Goal: Transaction & Acquisition: Purchase product/service

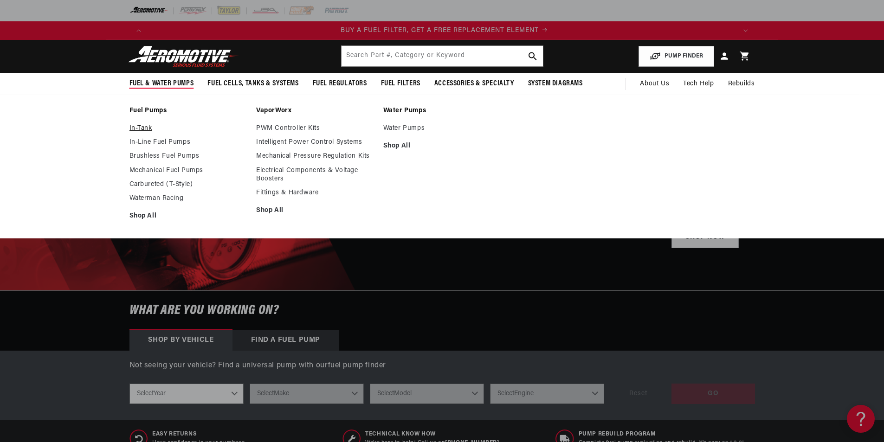
scroll to position [0, 588]
click at [145, 127] on link "In-Tank" at bounding box center [188, 128] width 118 height 8
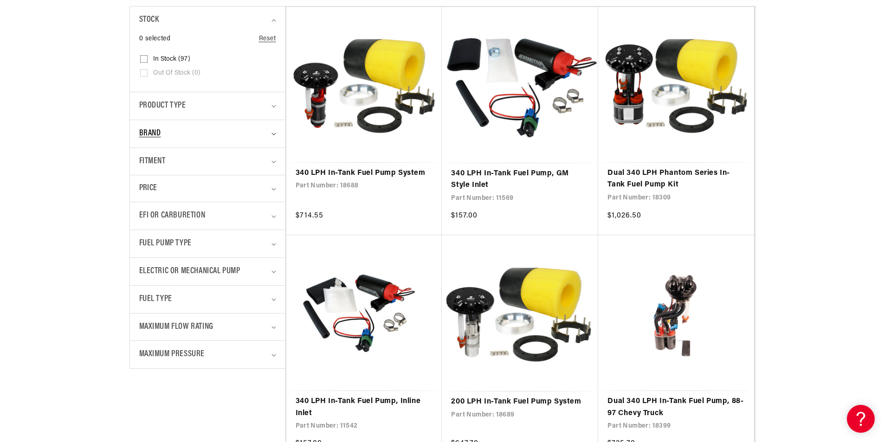
scroll to position [232, 0]
click at [240, 238] on div "Fuel Pump Type" at bounding box center [203, 243] width 129 height 13
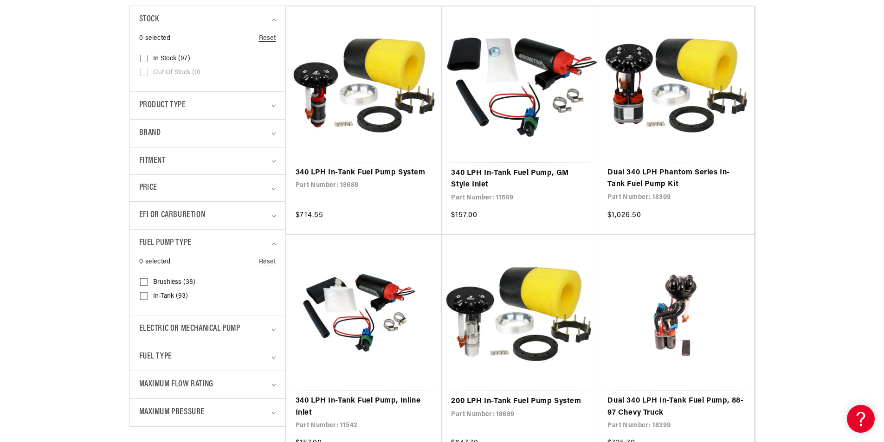
scroll to position [0, 588]
click at [165, 278] on span "Brushless (38)" at bounding box center [174, 282] width 42 height 8
click at [148, 280] on input "Brushless (38) Brushless (38 products)" at bounding box center [143, 283] width 7 height 7
checkbox input "true"
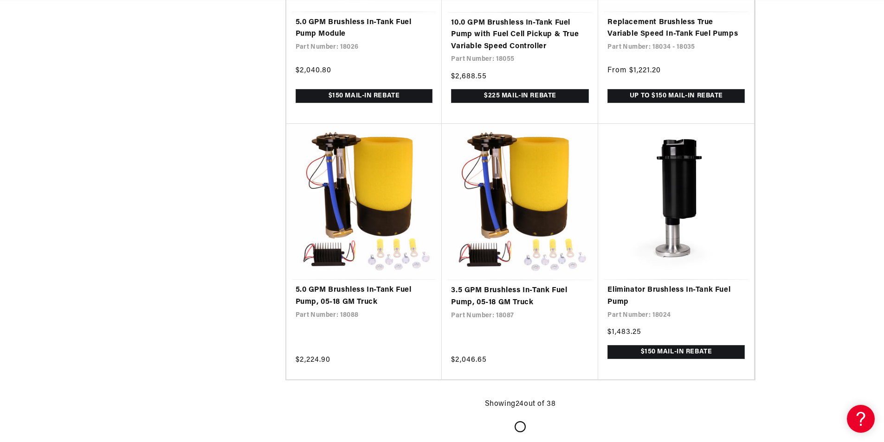
scroll to position [1995, 0]
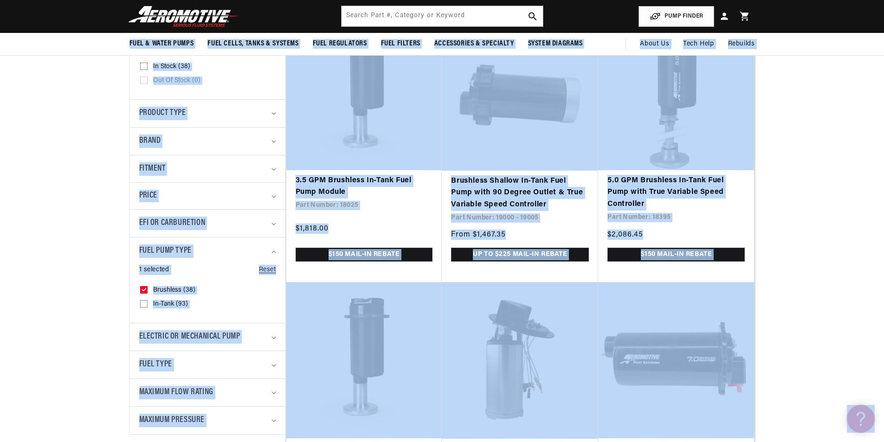
scroll to position [132, 0]
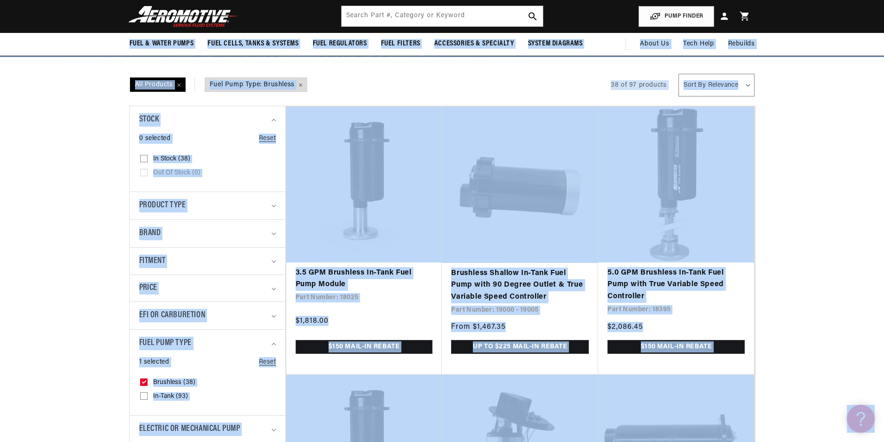
click at [708, 84] on select "Sort By Relevance Sort By Price, Low to High Sort By Price, High to Low" at bounding box center [716, 85] width 76 height 23
select select "price-ascending"
click at [679, 74] on select "Sort By Relevance Sort By Price, Low to High Sort By Price, High to Low" at bounding box center [716, 85] width 76 height 23
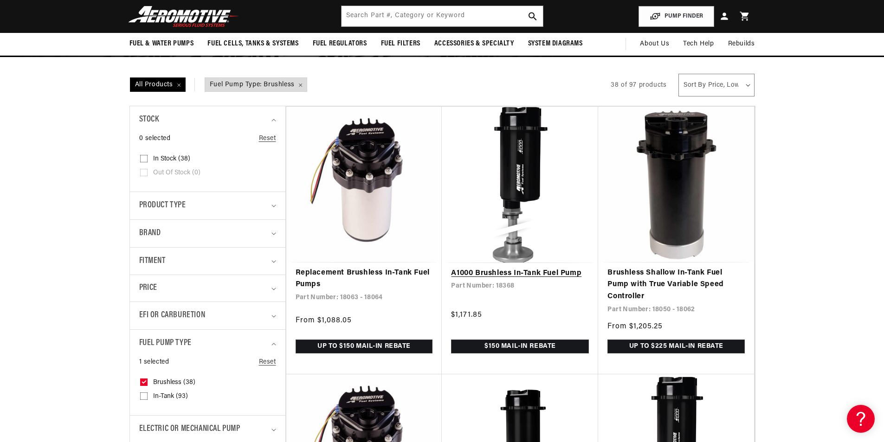
click at [488, 269] on link "A1000 Brushless In-Tank Fuel Pump" at bounding box center [520, 274] width 138 height 12
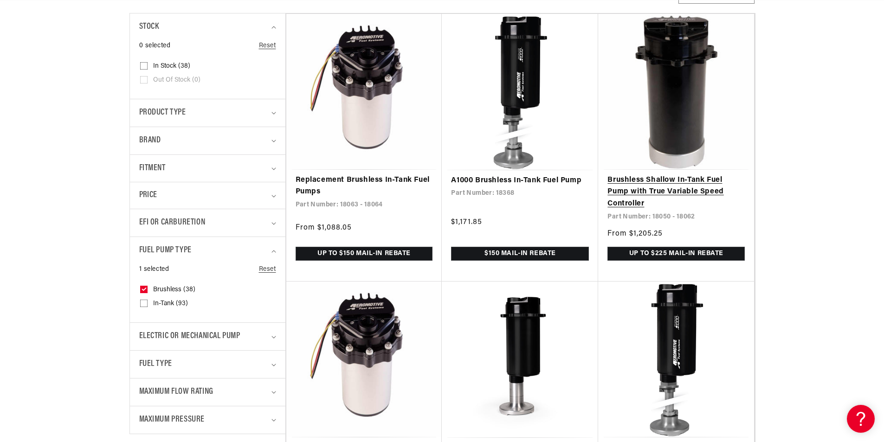
scroll to position [0, 1765]
click at [694, 182] on link "Brushless Shallow In-Tank Fuel Pump with True Variable Speed Controller" at bounding box center [675, 192] width 137 height 36
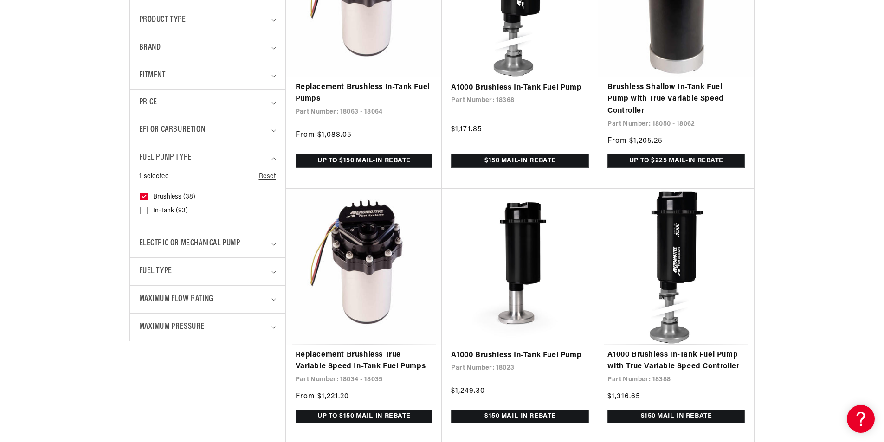
scroll to position [0, 0]
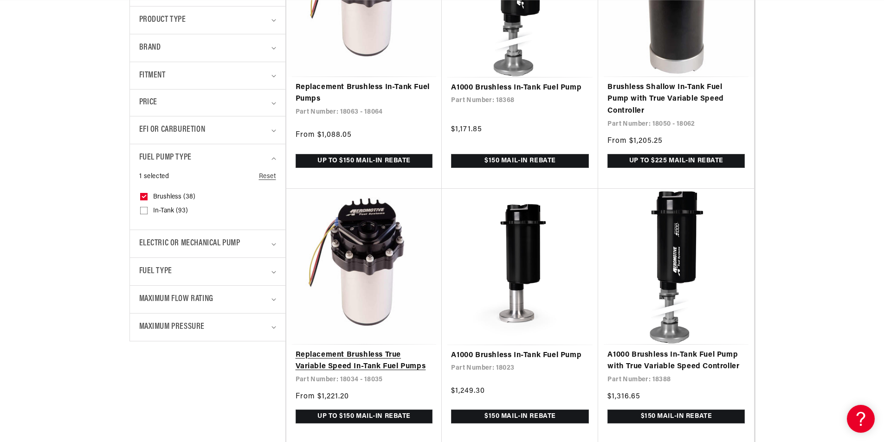
click at [374, 349] on link "Replacement Brushless True Variable Speed In-Tank Fuel Pumps" at bounding box center [364, 361] width 137 height 24
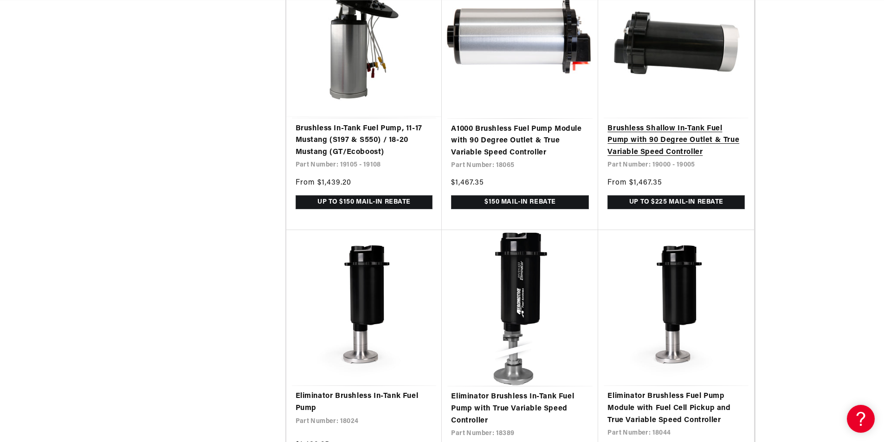
scroll to position [0, 588]
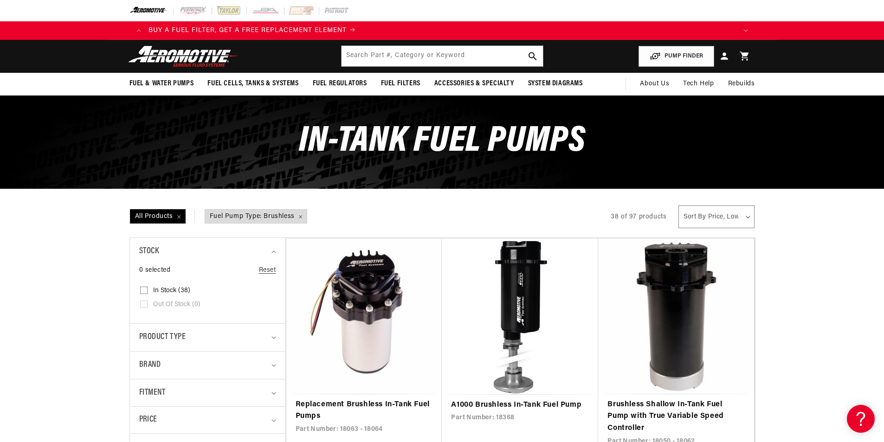
scroll to position [0, 1122]
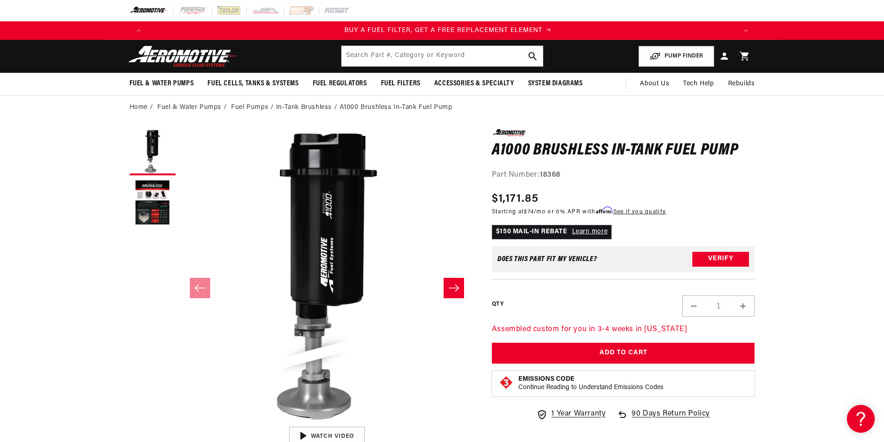
scroll to position [0, 588]
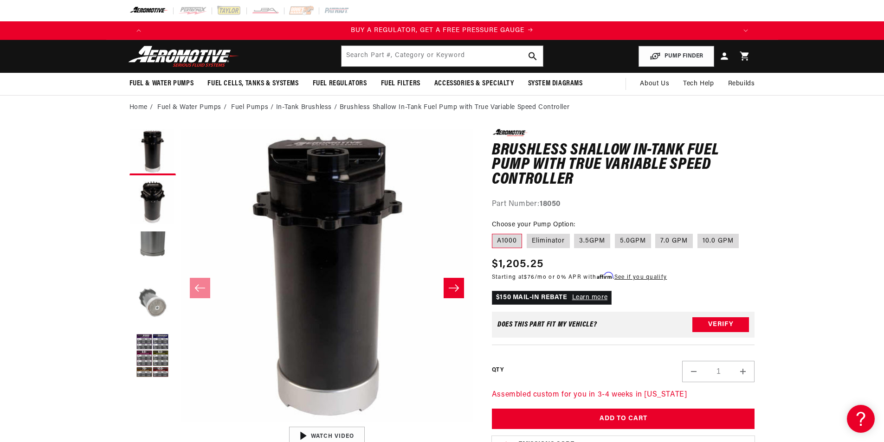
click at [136, 308] on button "Load image 4 in gallery view" at bounding box center [152, 305] width 46 height 46
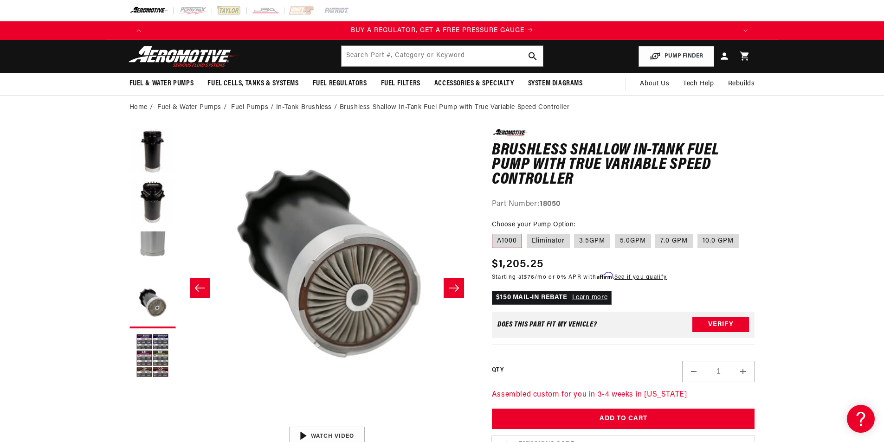
scroll to position [0, 879]
click at [148, 267] on button "Load image 3 in gallery view" at bounding box center [152, 254] width 46 height 46
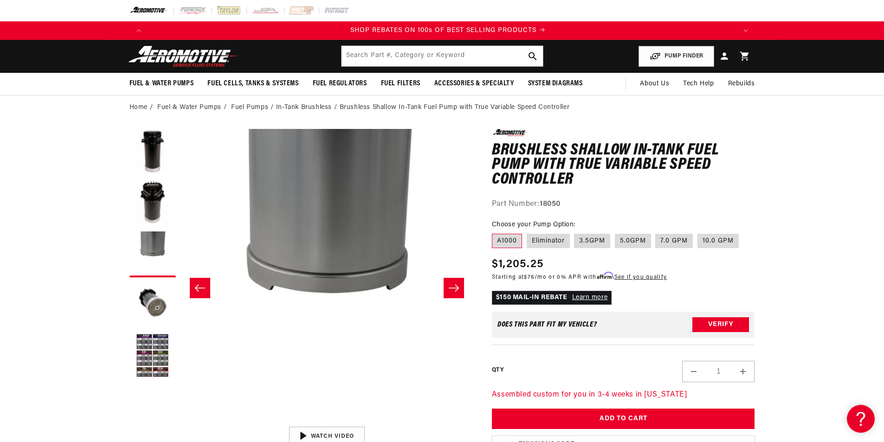
scroll to position [0, 1177]
click at [169, 215] on button "Load image 2 in gallery view" at bounding box center [152, 203] width 46 height 46
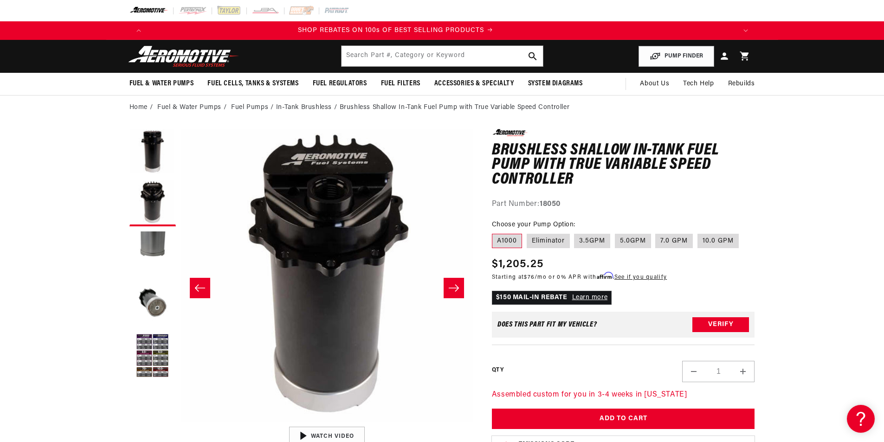
scroll to position [0, 1765]
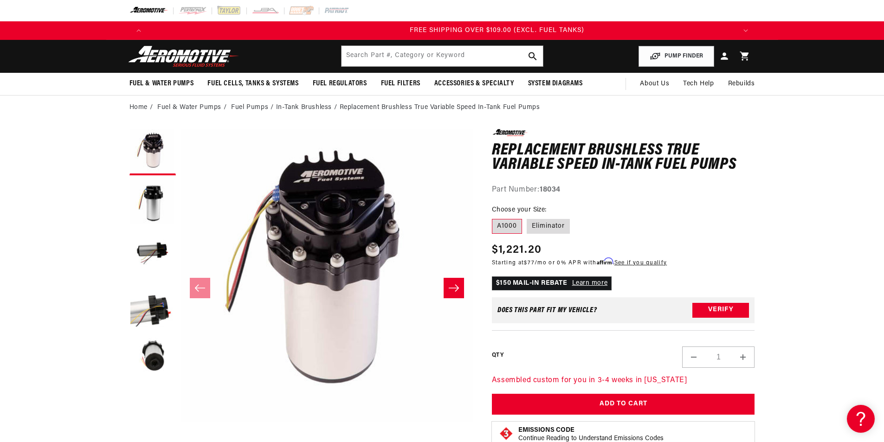
scroll to position [0, 1765]
click at [558, 226] on label "Eliminator" at bounding box center [548, 226] width 43 height 15
click at [527, 218] on input "Eliminator" at bounding box center [527, 217] width 0 height 0
radio input "true"
